Goal: Transaction & Acquisition: Purchase product/service

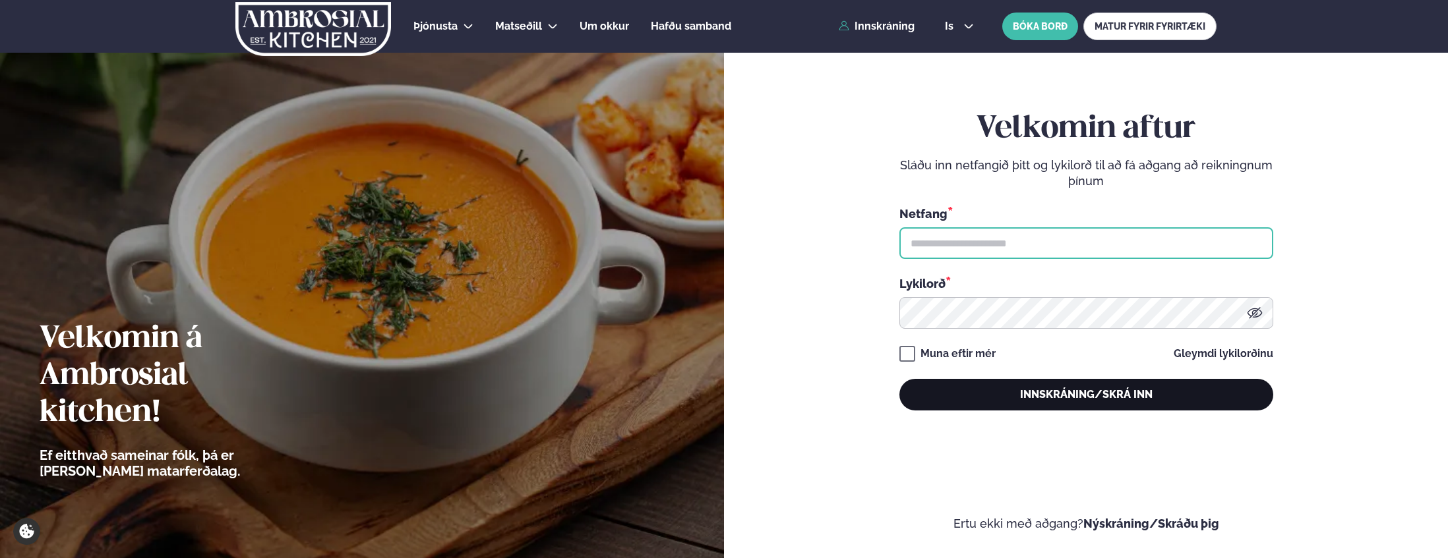
type input "**********"
click at [1090, 390] on button "Innskráning/Skrá inn" at bounding box center [1086, 395] width 374 height 32
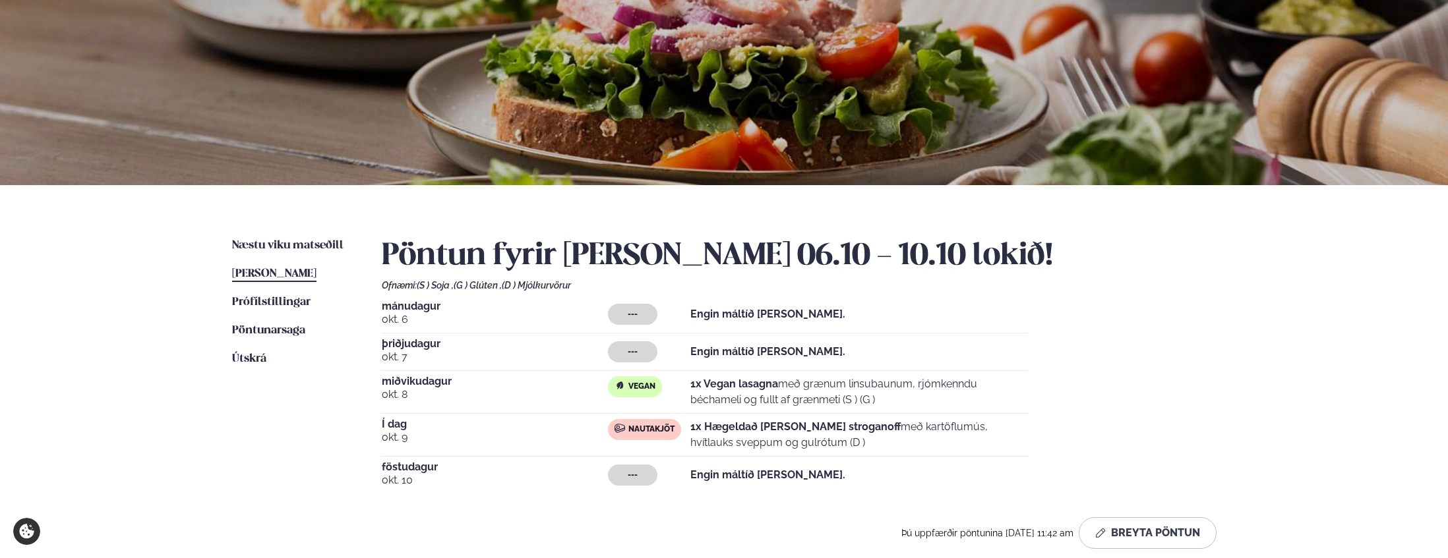
scroll to position [105, 0]
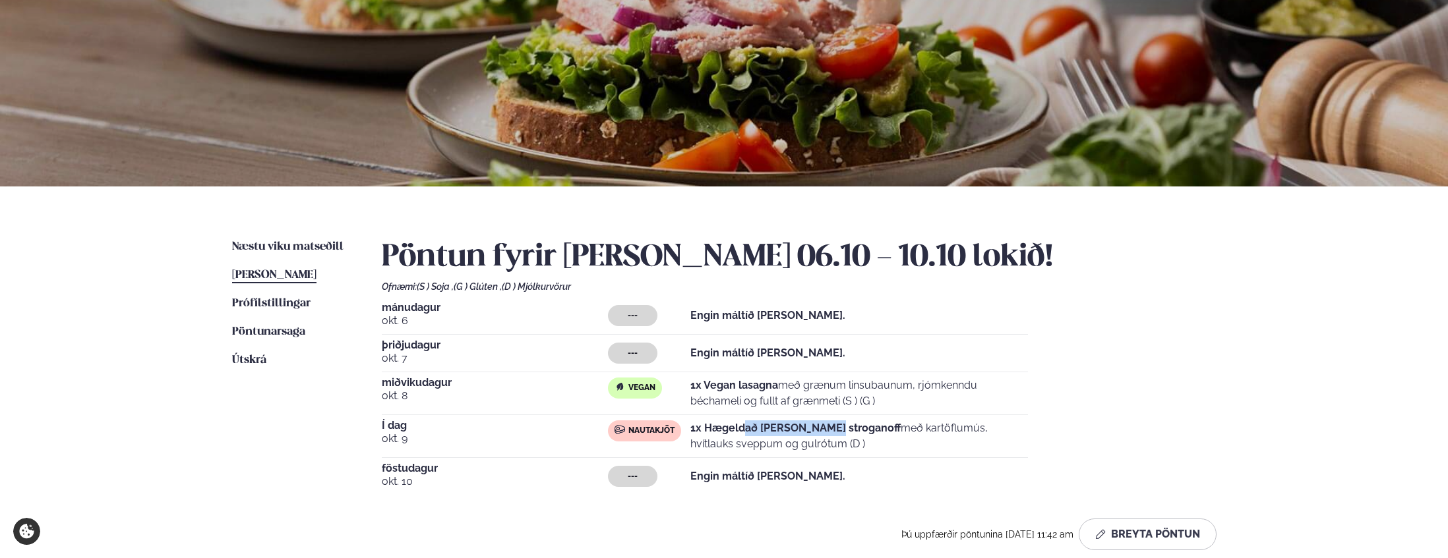
drag, startPoint x: 828, startPoint y: 425, endPoint x: 742, endPoint y: 427, distance: 85.7
click at [743, 427] on strong "1x Hægeldað [PERSON_NAME] stroganoff" at bounding box center [795, 428] width 210 height 13
click at [742, 427] on strong "1x Hægeldað [PERSON_NAME] stroganoff" at bounding box center [795, 428] width 210 height 13
click at [321, 245] on span "Næstu viku matseðill" at bounding box center [287, 246] width 111 height 11
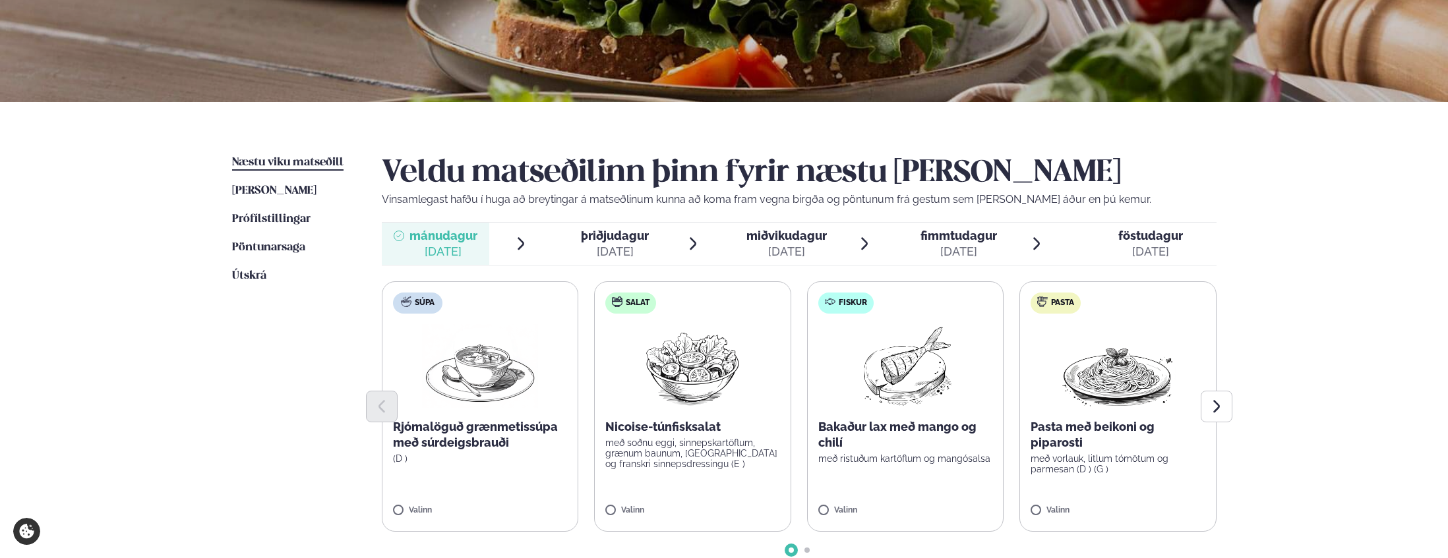
scroll to position [204, 0]
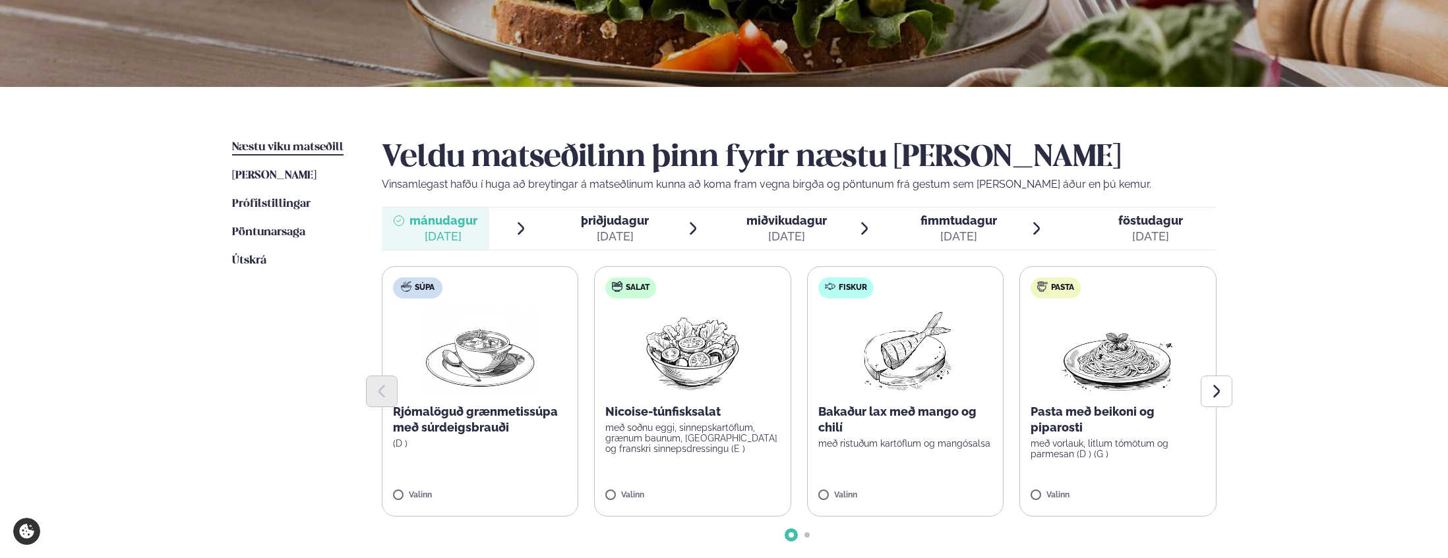
click at [630, 216] on span "þriðjudagur" at bounding box center [615, 221] width 68 height 14
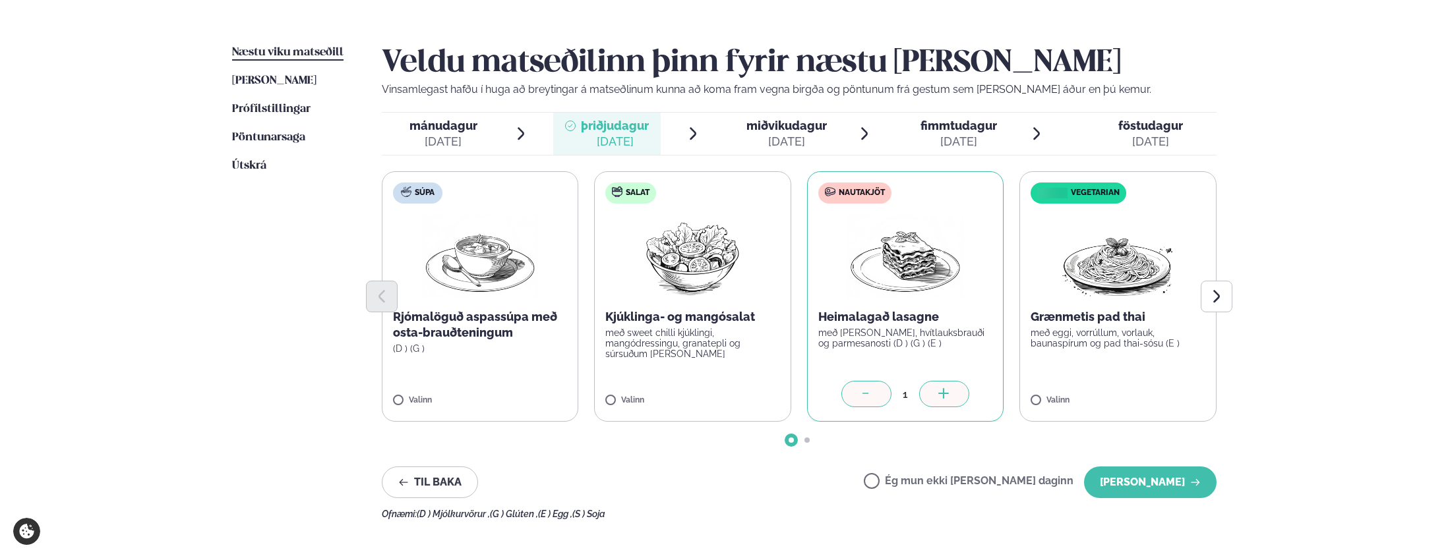
scroll to position [301, 0]
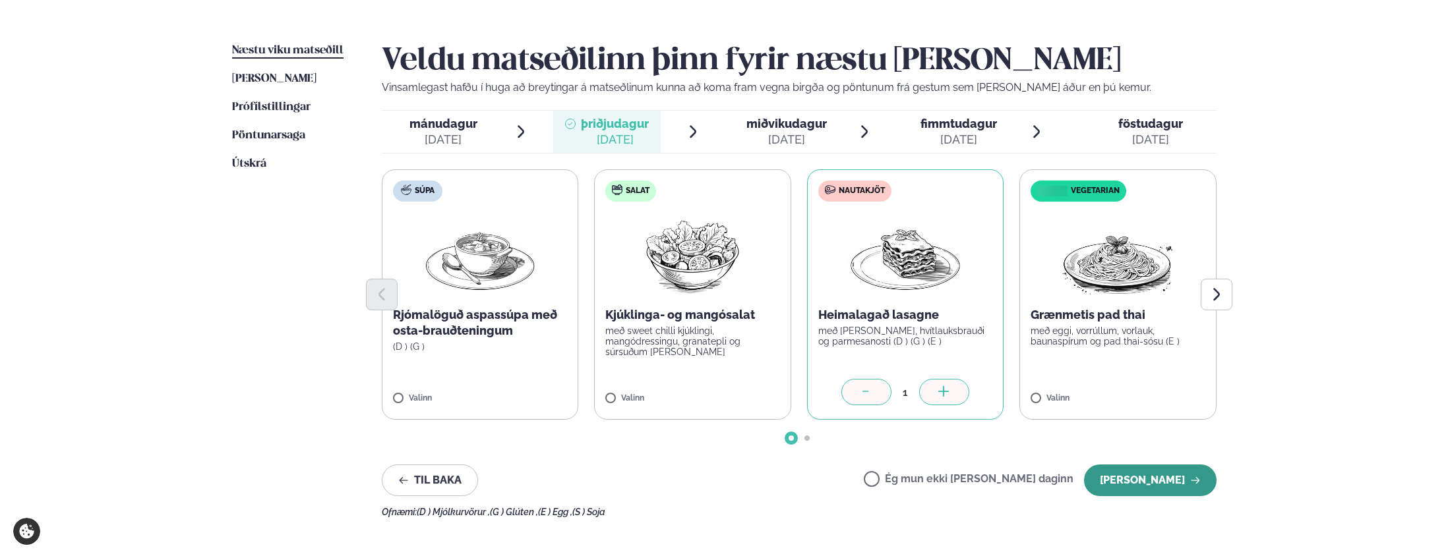
click at [1123, 487] on button "[PERSON_NAME]" at bounding box center [1150, 481] width 133 height 32
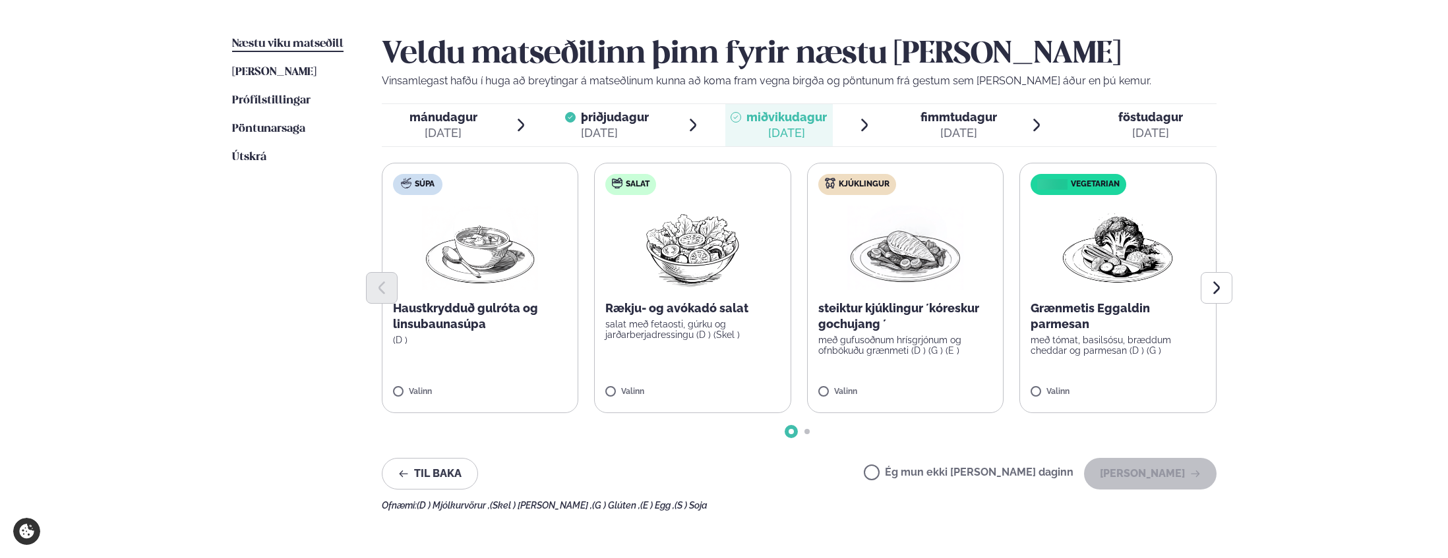
scroll to position [307, 0]
click at [1212, 288] on icon "Next slide" at bounding box center [1217, 289] width 16 height 16
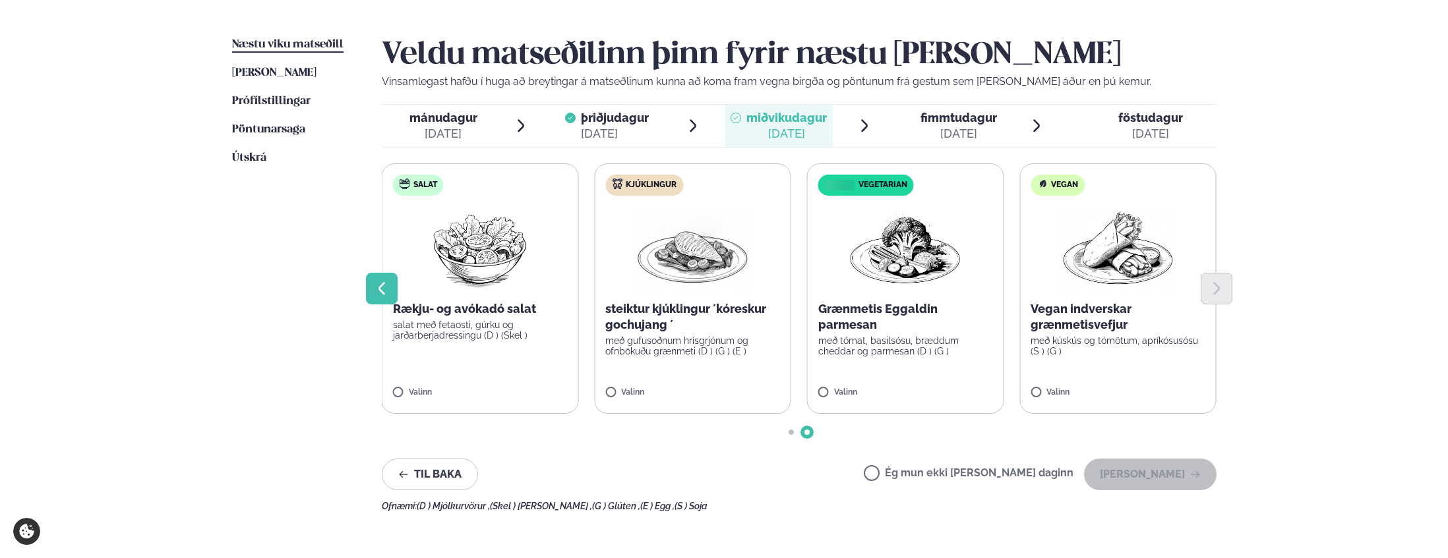
click at [382, 289] on icon "Previous slide" at bounding box center [382, 289] width 16 height 16
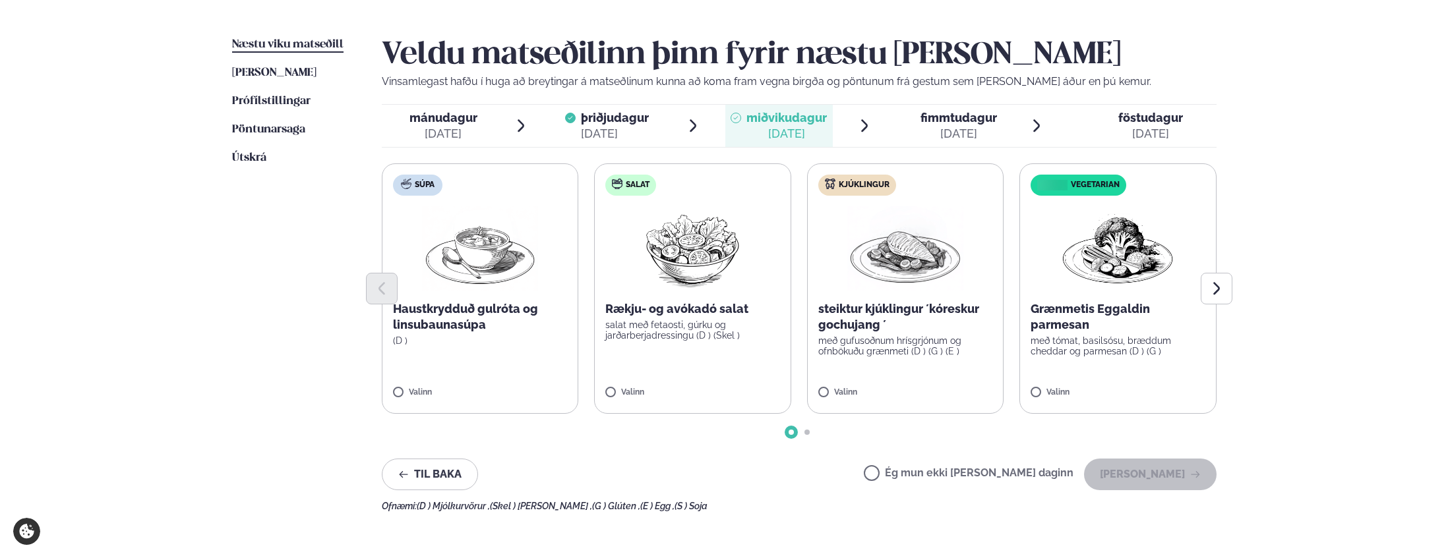
click at [916, 301] on div at bounding box center [799, 289] width 835 height 32
click at [911, 312] on p "steiktur kjúklingur ´kóreskur gochujang ´" at bounding box center [905, 317] width 175 height 32
click at [1125, 474] on button "[PERSON_NAME]" at bounding box center [1150, 475] width 133 height 32
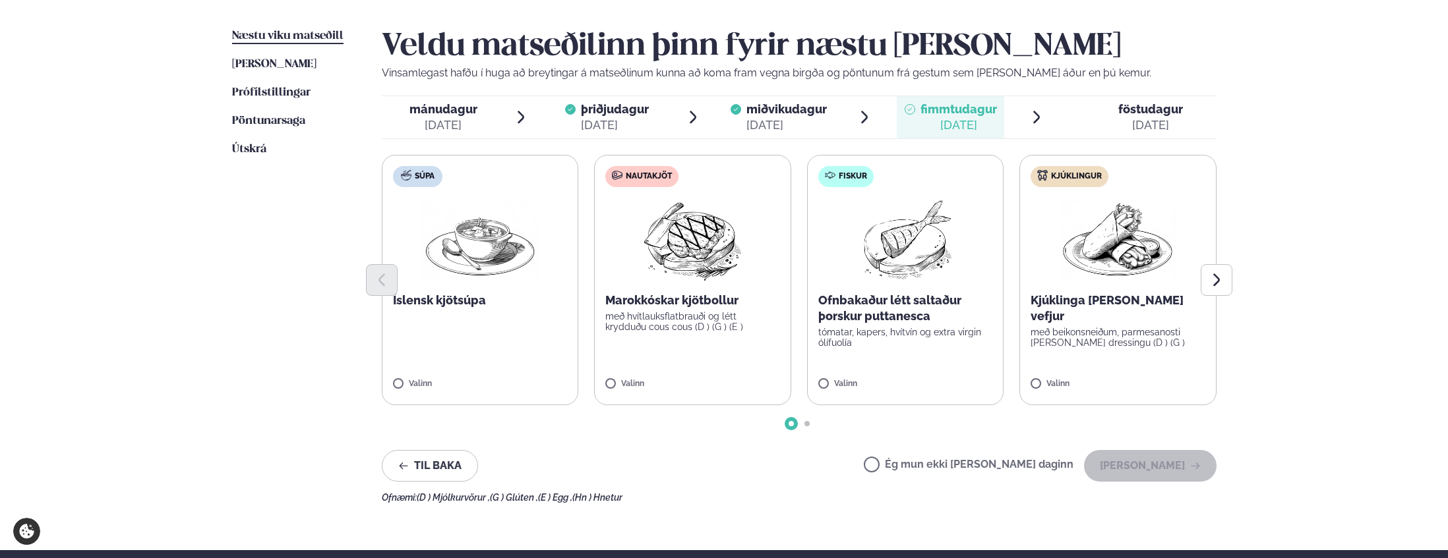
scroll to position [316, 0]
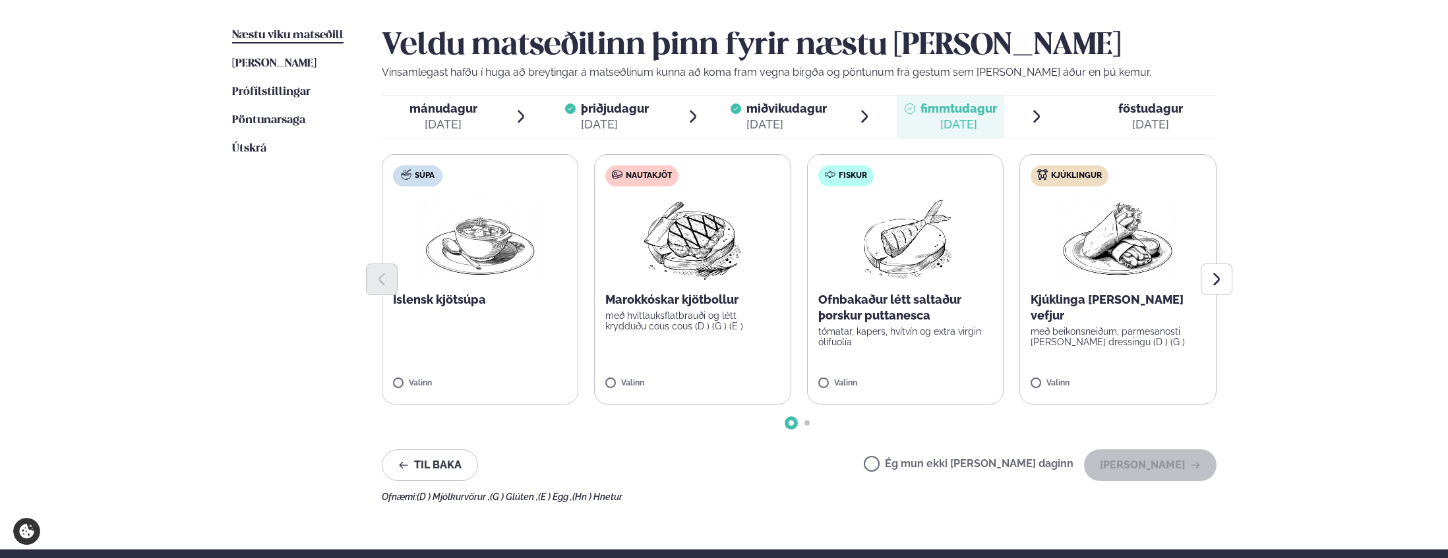
click at [1070, 301] on p "Kjúklinga [PERSON_NAME] vefjur" at bounding box center [1117, 308] width 175 height 32
click at [1162, 461] on button "[PERSON_NAME]" at bounding box center [1150, 466] width 133 height 32
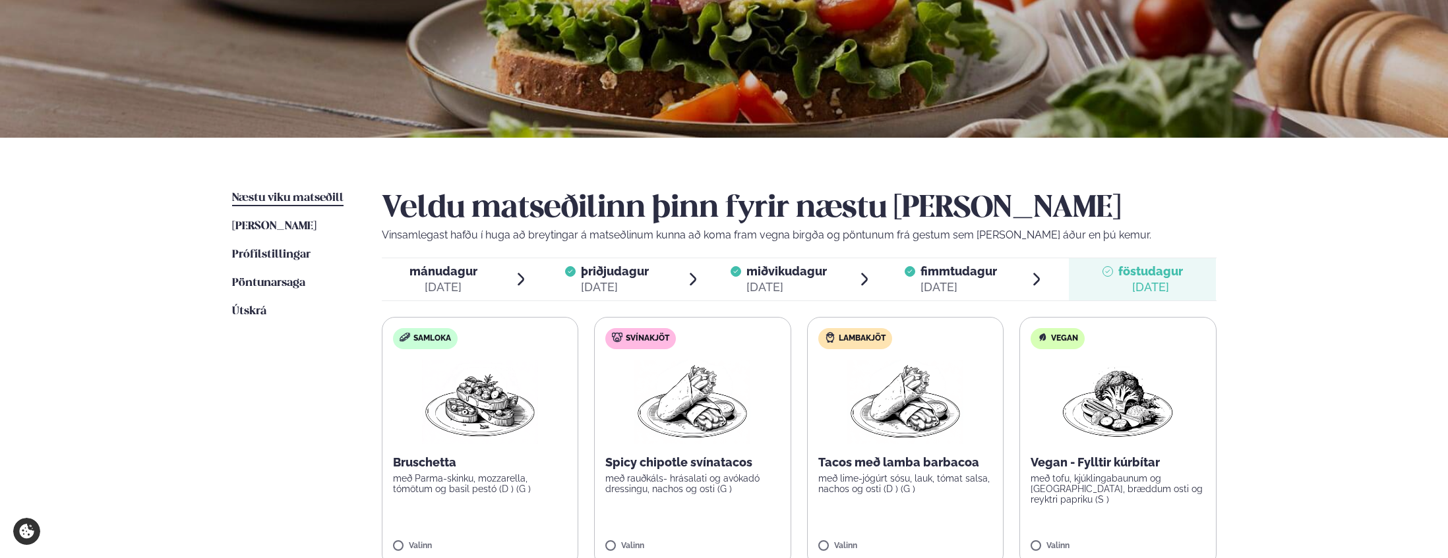
scroll to position [0, 0]
